Goal: Check status: Check status

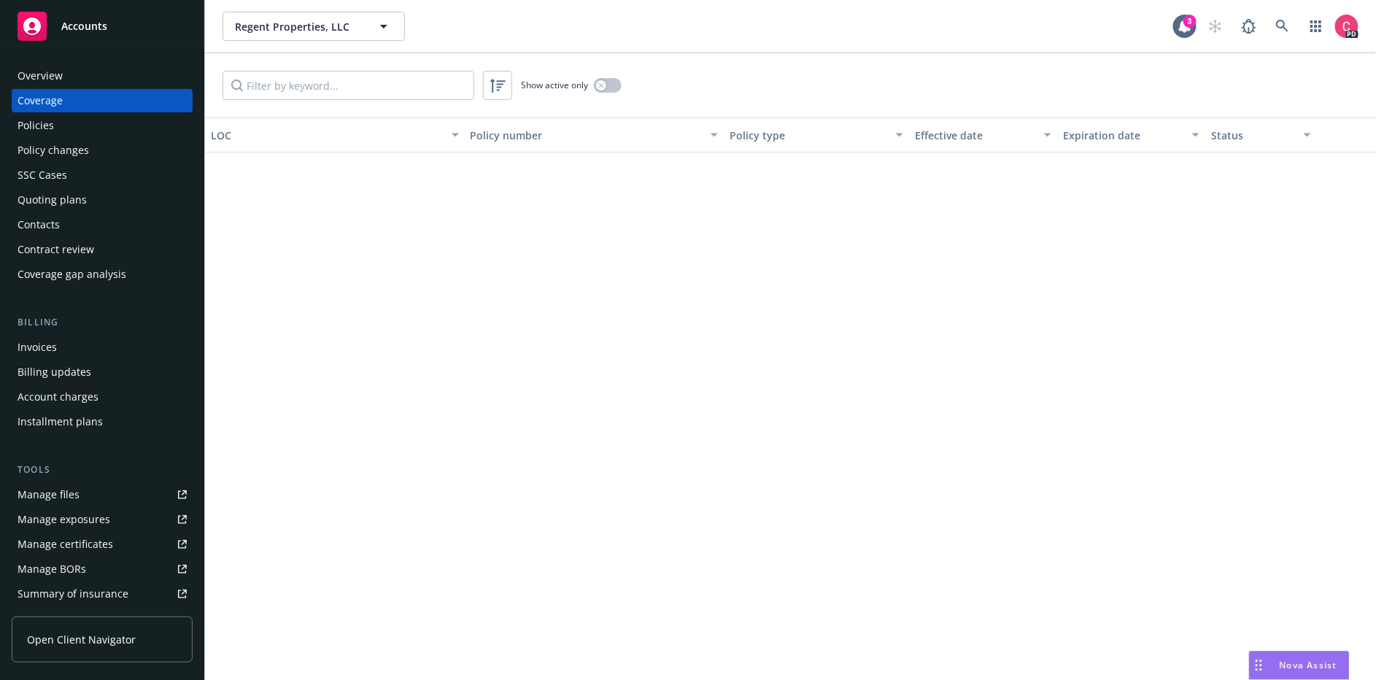
scroll to position [1804, 0]
